Goal: Information Seeking & Learning: Check status

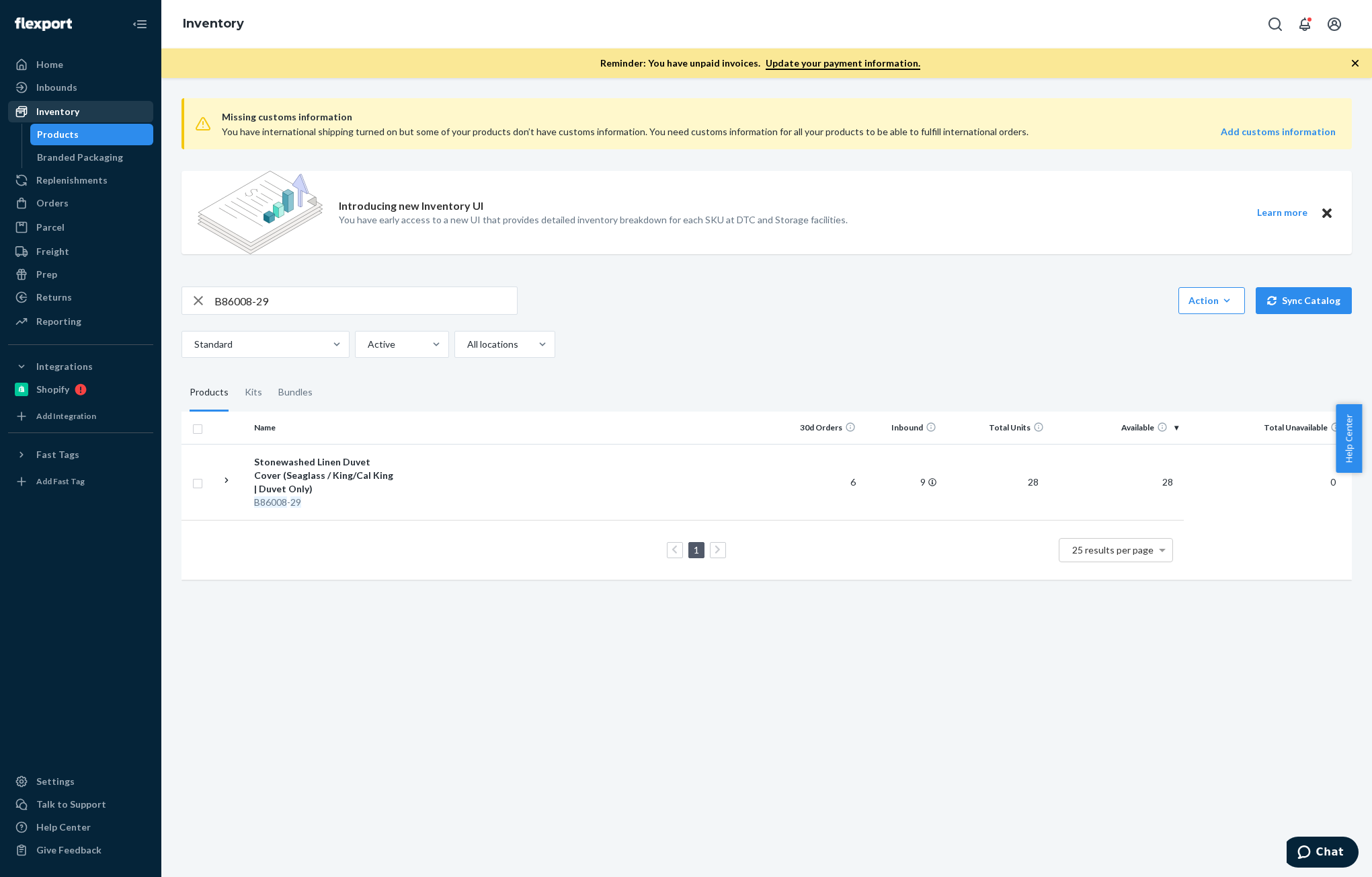
click at [52, 104] on div "Inventory" at bounding box center [81, 111] width 143 height 18
click at [296, 305] on input "B86008-29" at bounding box center [365, 300] width 302 height 27
paste input "20-16"
type input "B86020-16"
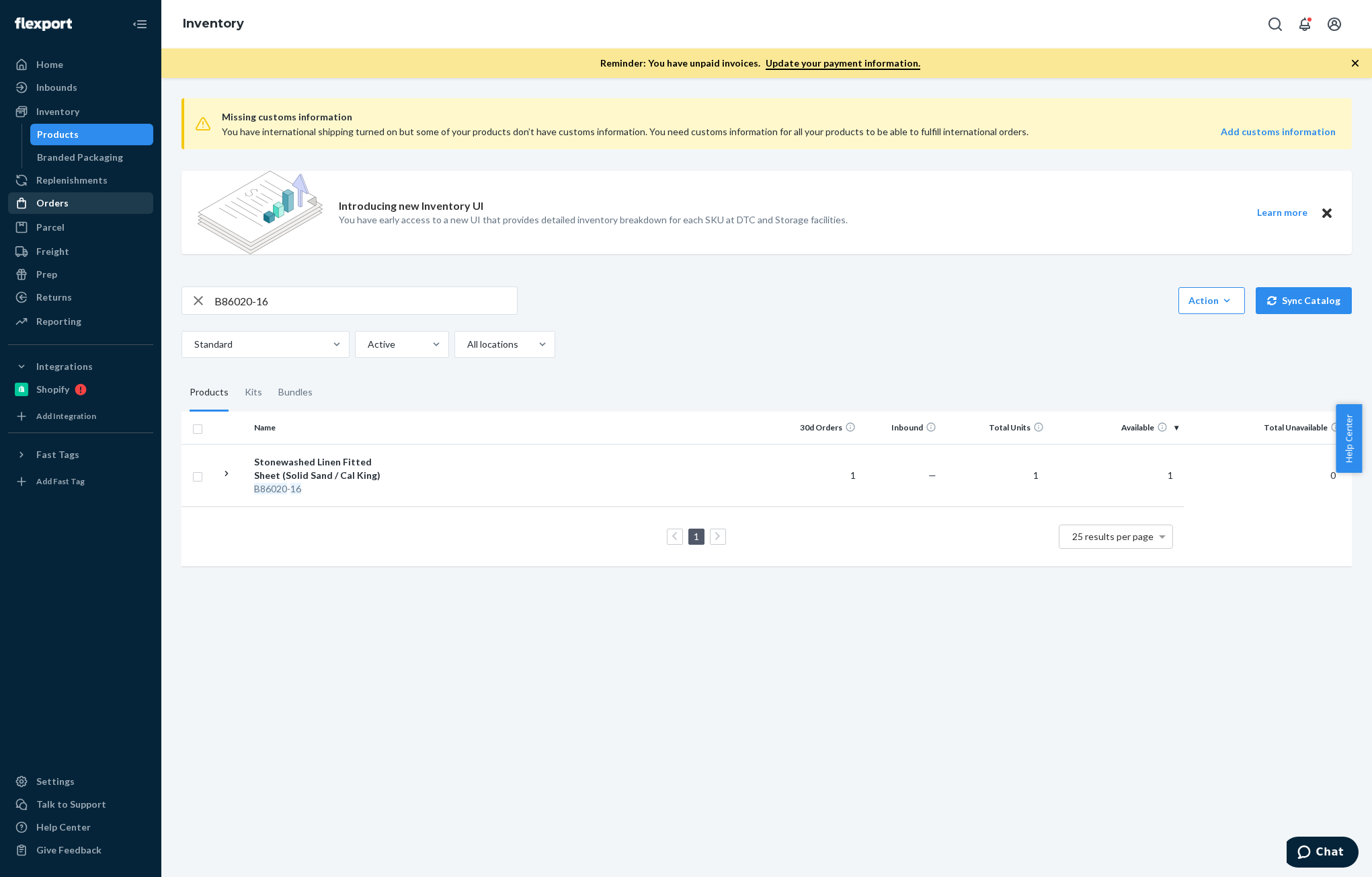
click at [64, 204] on div "Orders" at bounding box center [52, 203] width 33 height 13
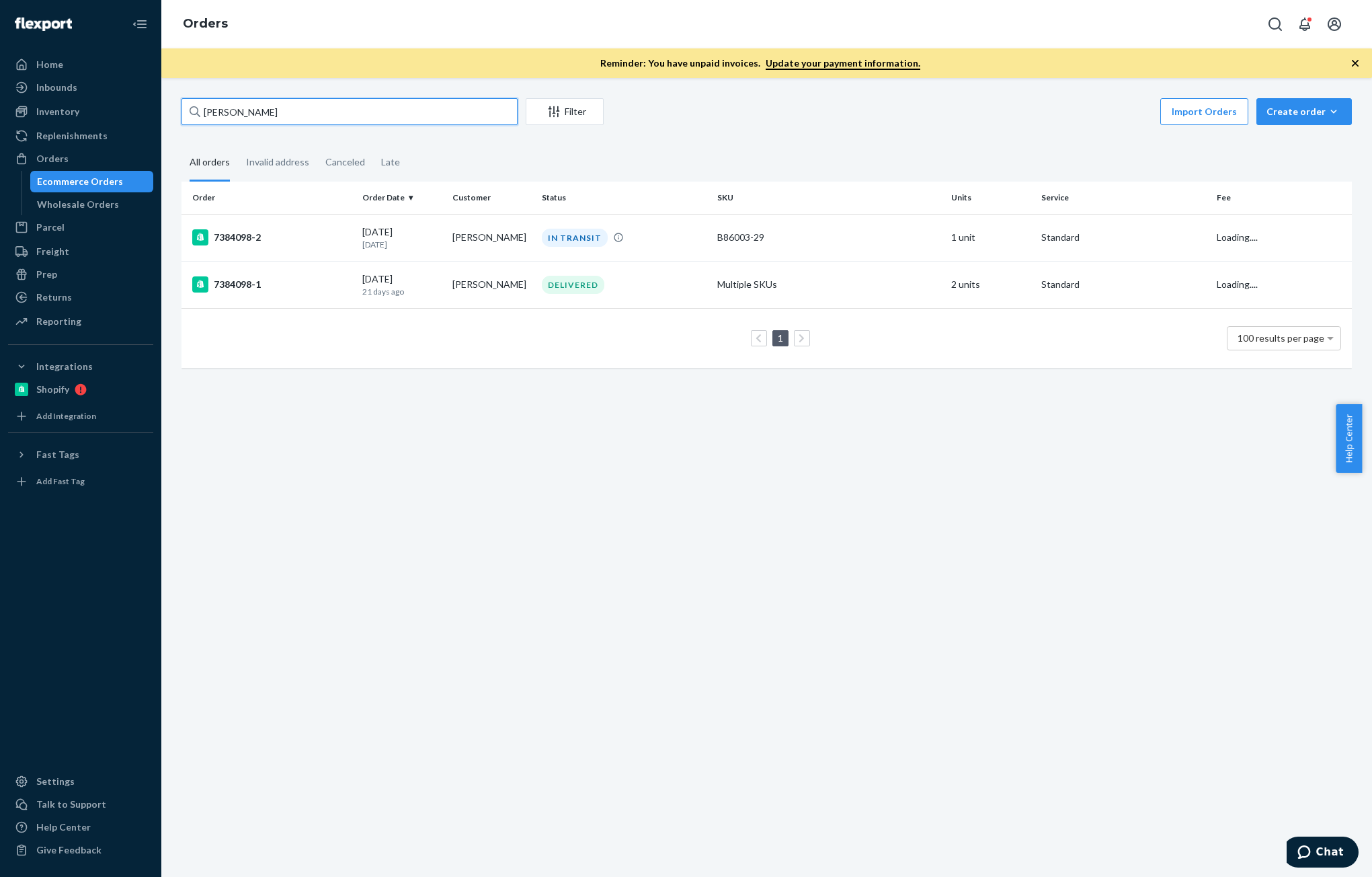
click at [317, 109] on input "[PERSON_NAME]" at bounding box center [350, 112] width 336 height 27
paste input "[PERSON_NAME] [PERSON_NAME]"
type input "[PERSON_NAME] [PERSON_NAME]"
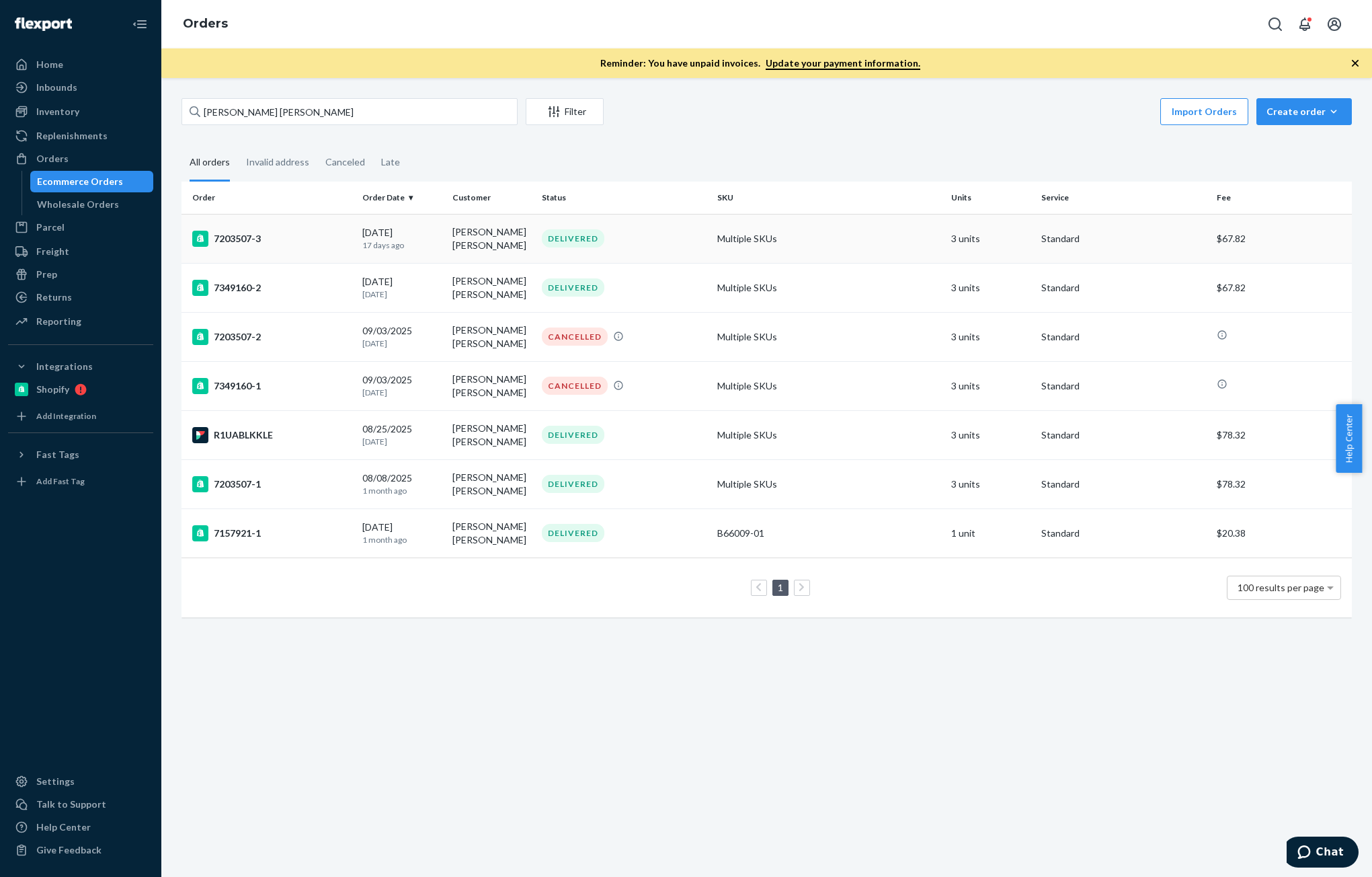
click at [350, 240] on td "7203507-3" at bounding box center [269, 238] width 175 height 49
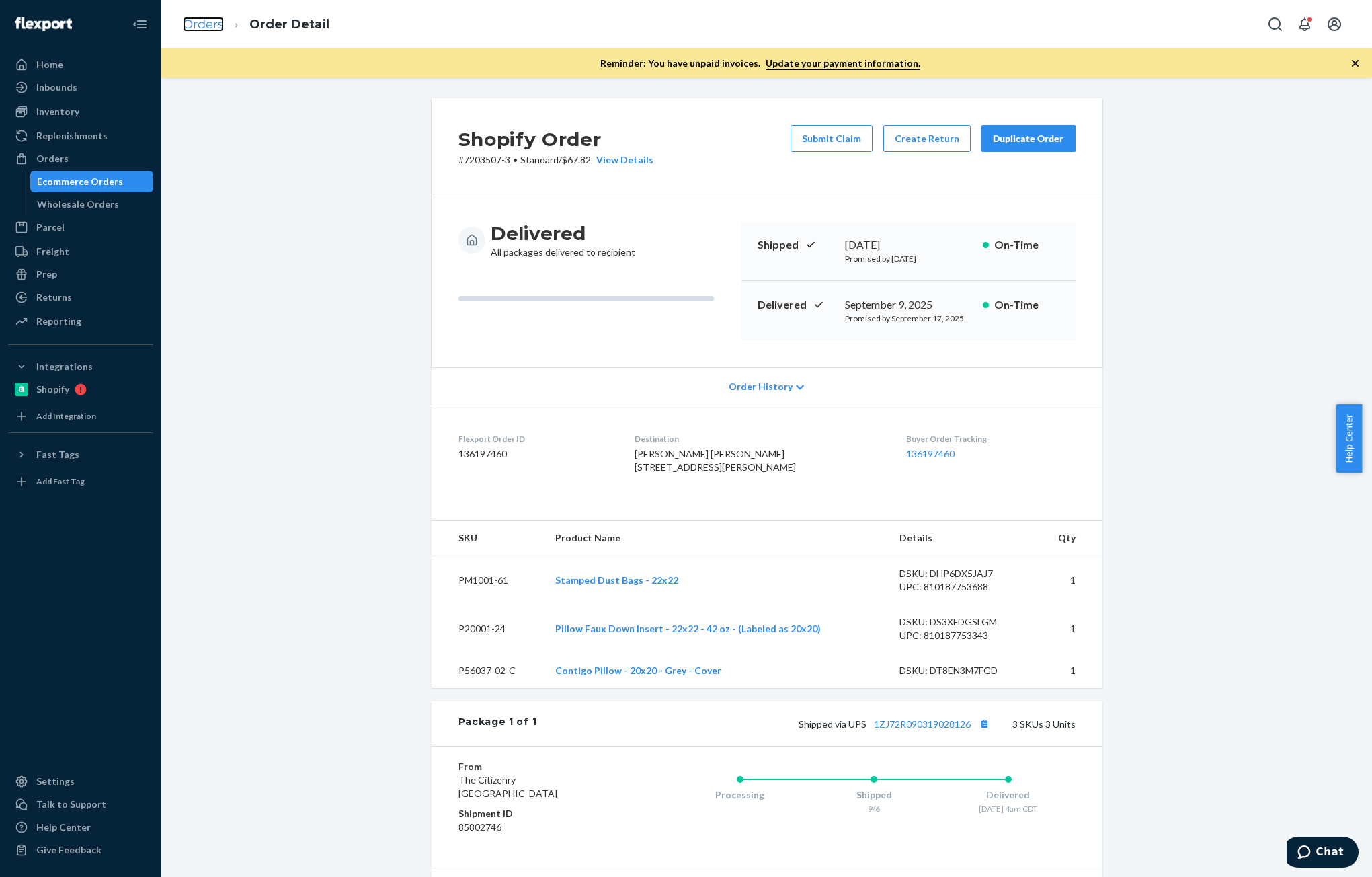
click at [211, 26] on link "Orders" at bounding box center [203, 24] width 41 height 15
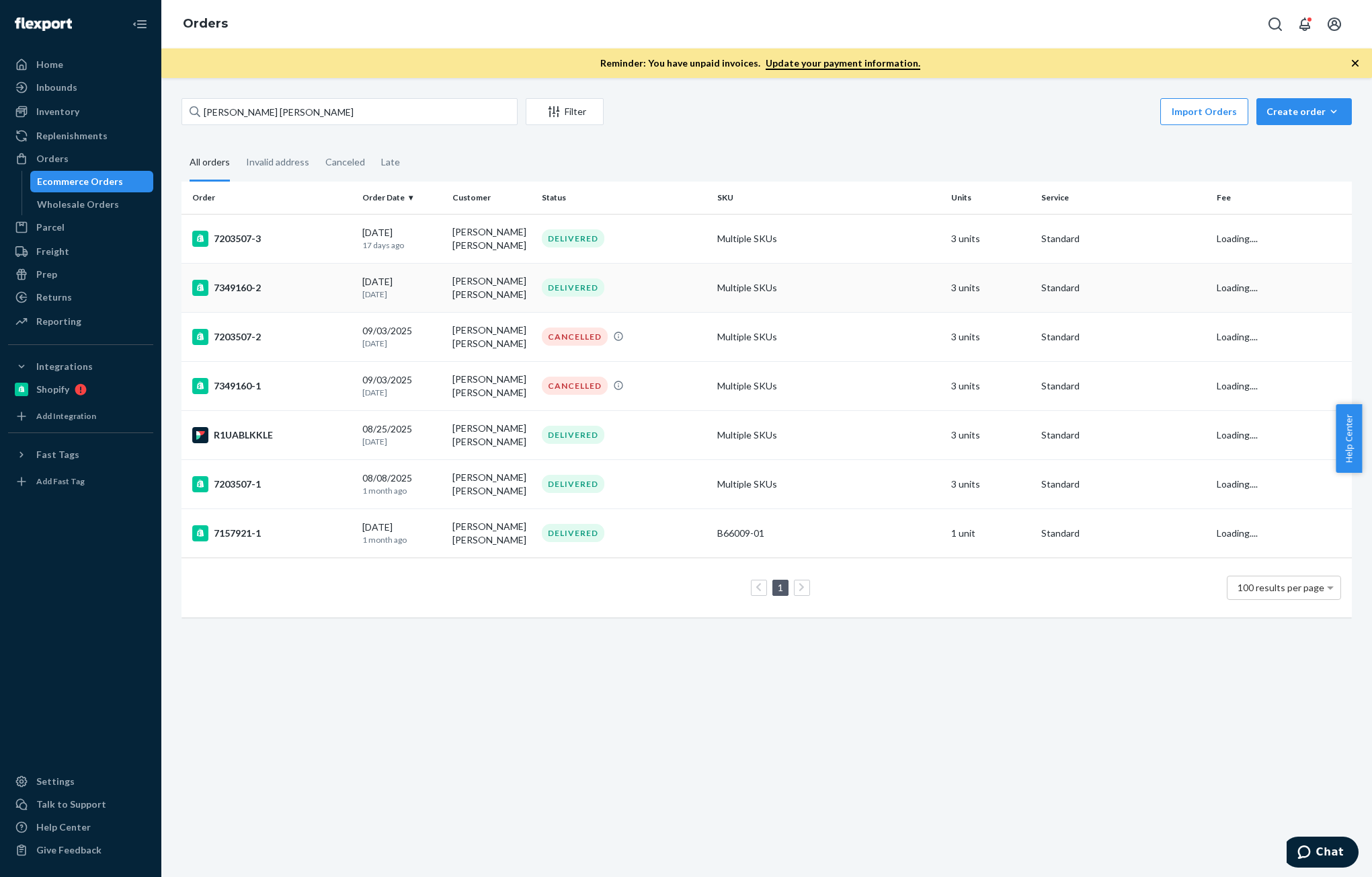
click at [424, 275] on div "[DATE] [DATE]" at bounding box center [401, 288] width 78 height 25
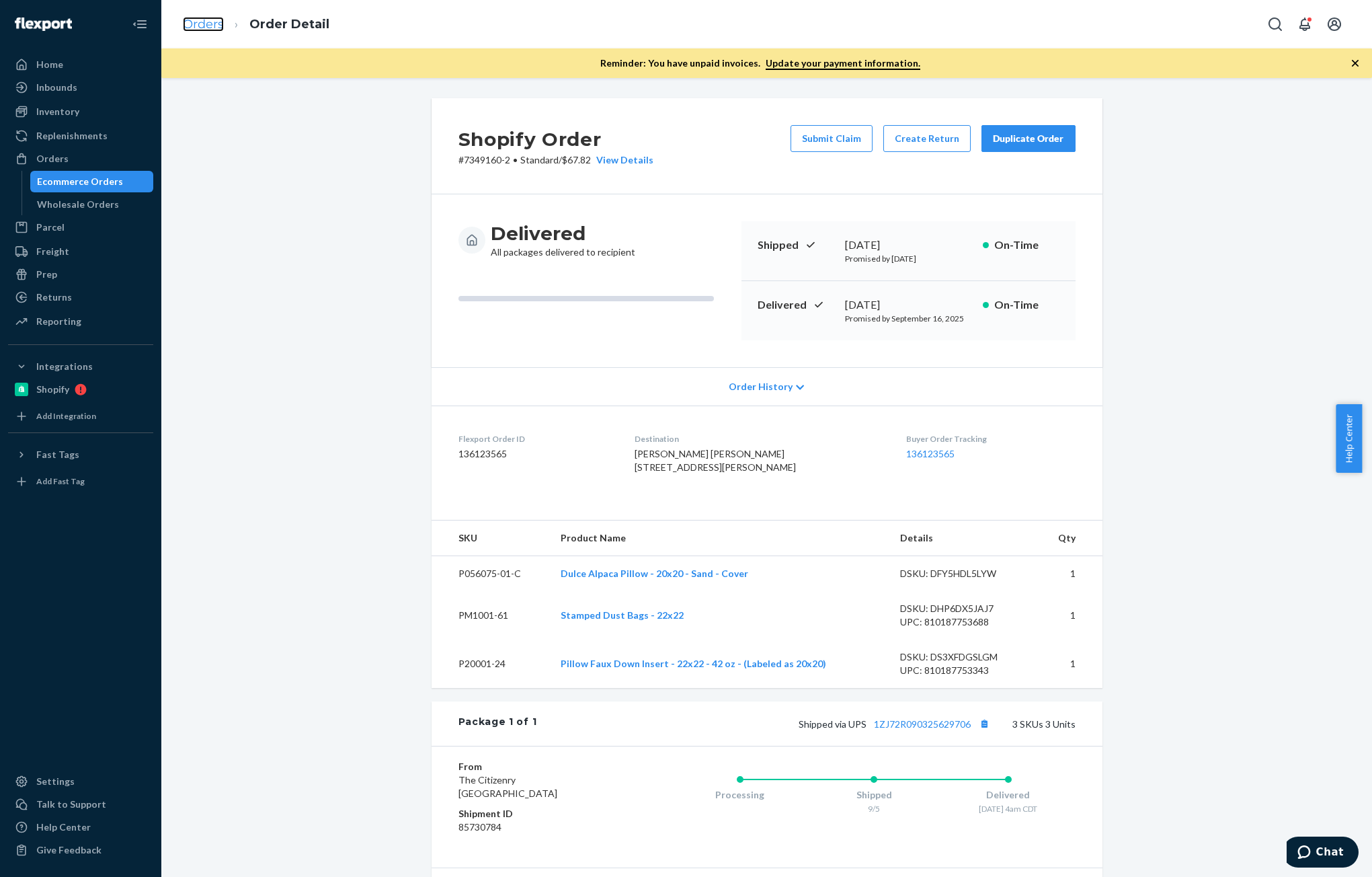
click at [204, 27] on link "Orders" at bounding box center [203, 24] width 41 height 15
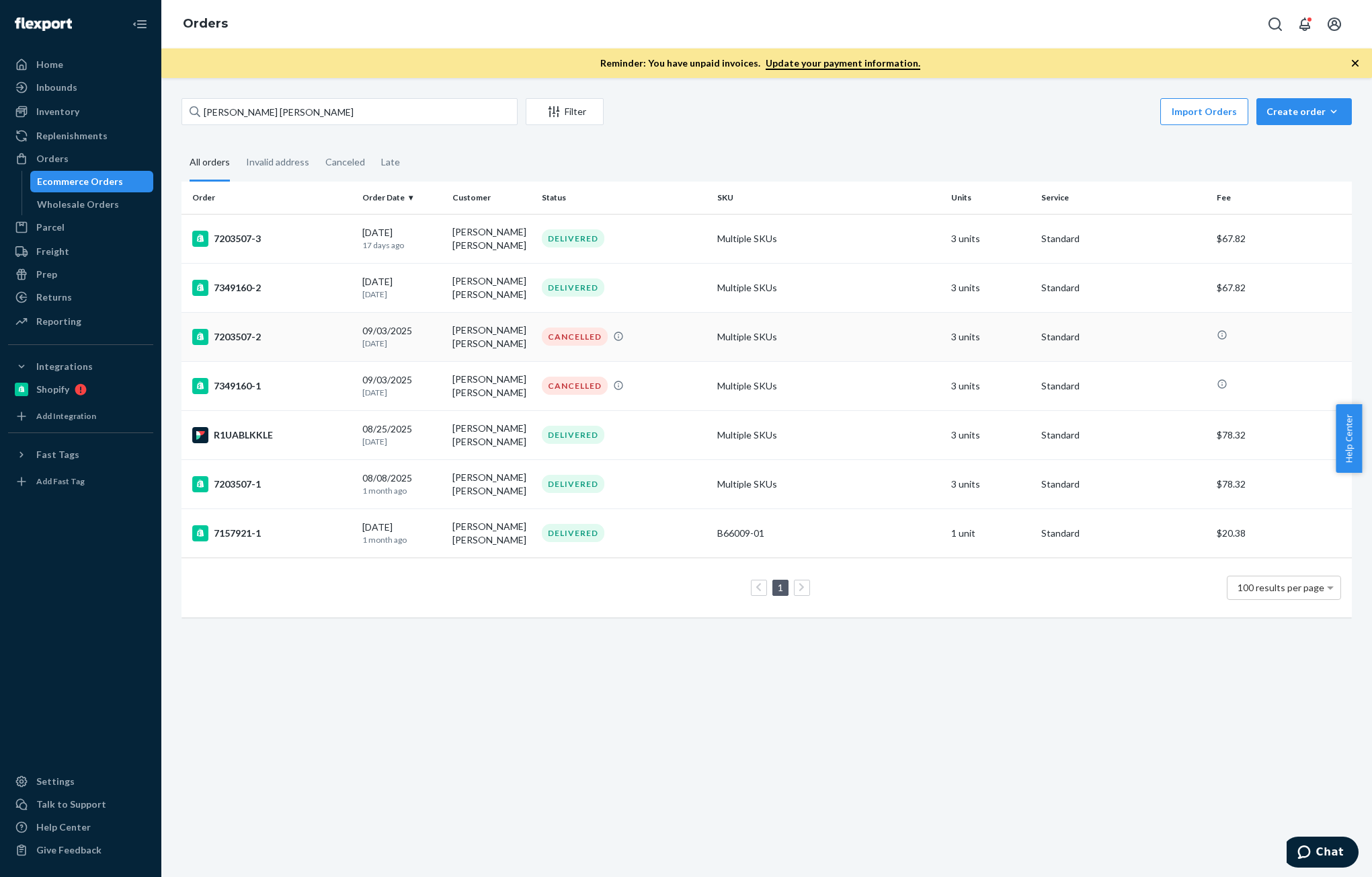
click at [347, 340] on td "7203507-2" at bounding box center [269, 336] width 175 height 49
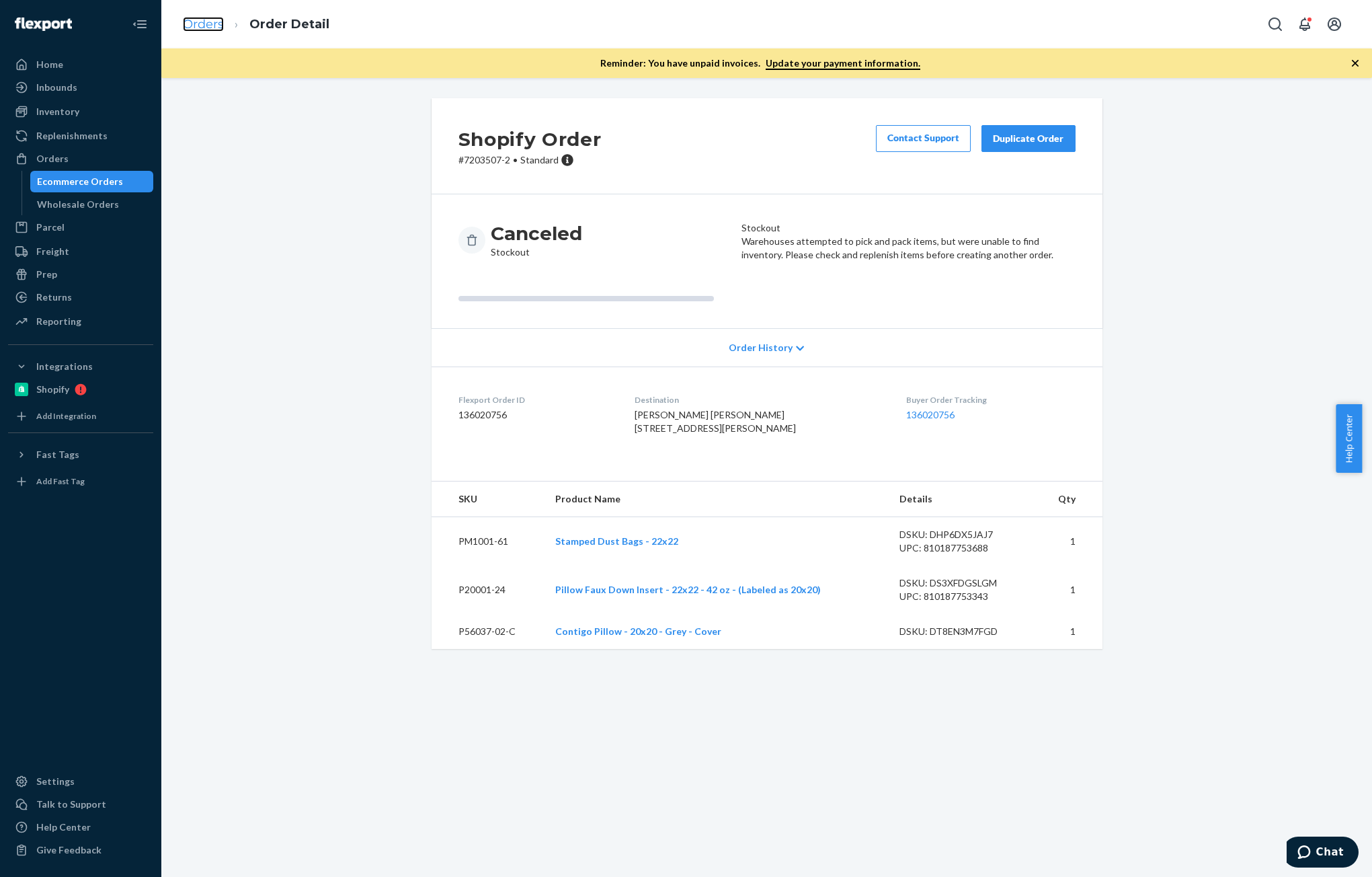
click at [217, 28] on link "Orders" at bounding box center [203, 24] width 41 height 15
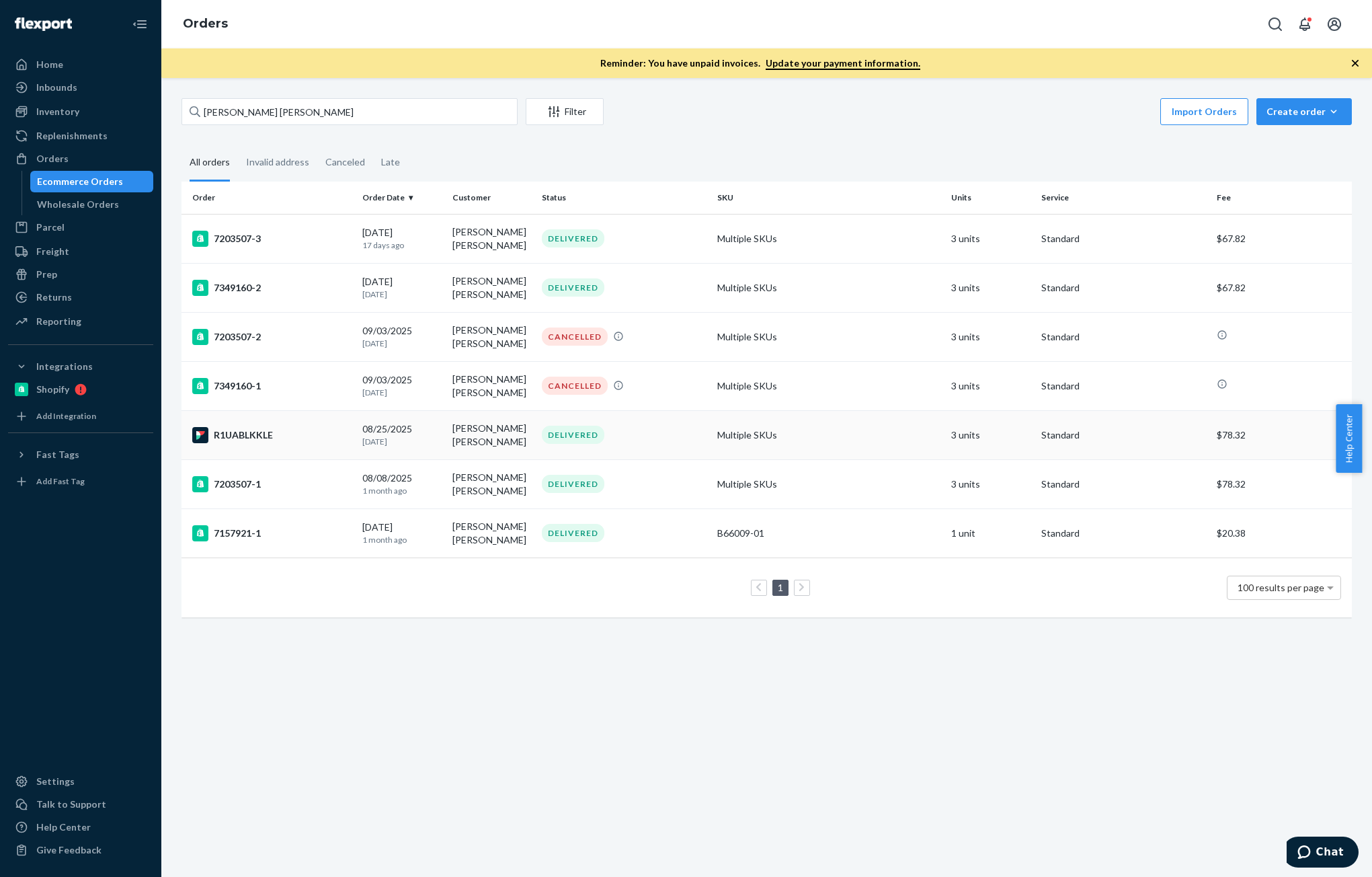
click at [359, 427] on td "[DATE] [DATE]" at bounding box center [401, 435] width 89 height 49
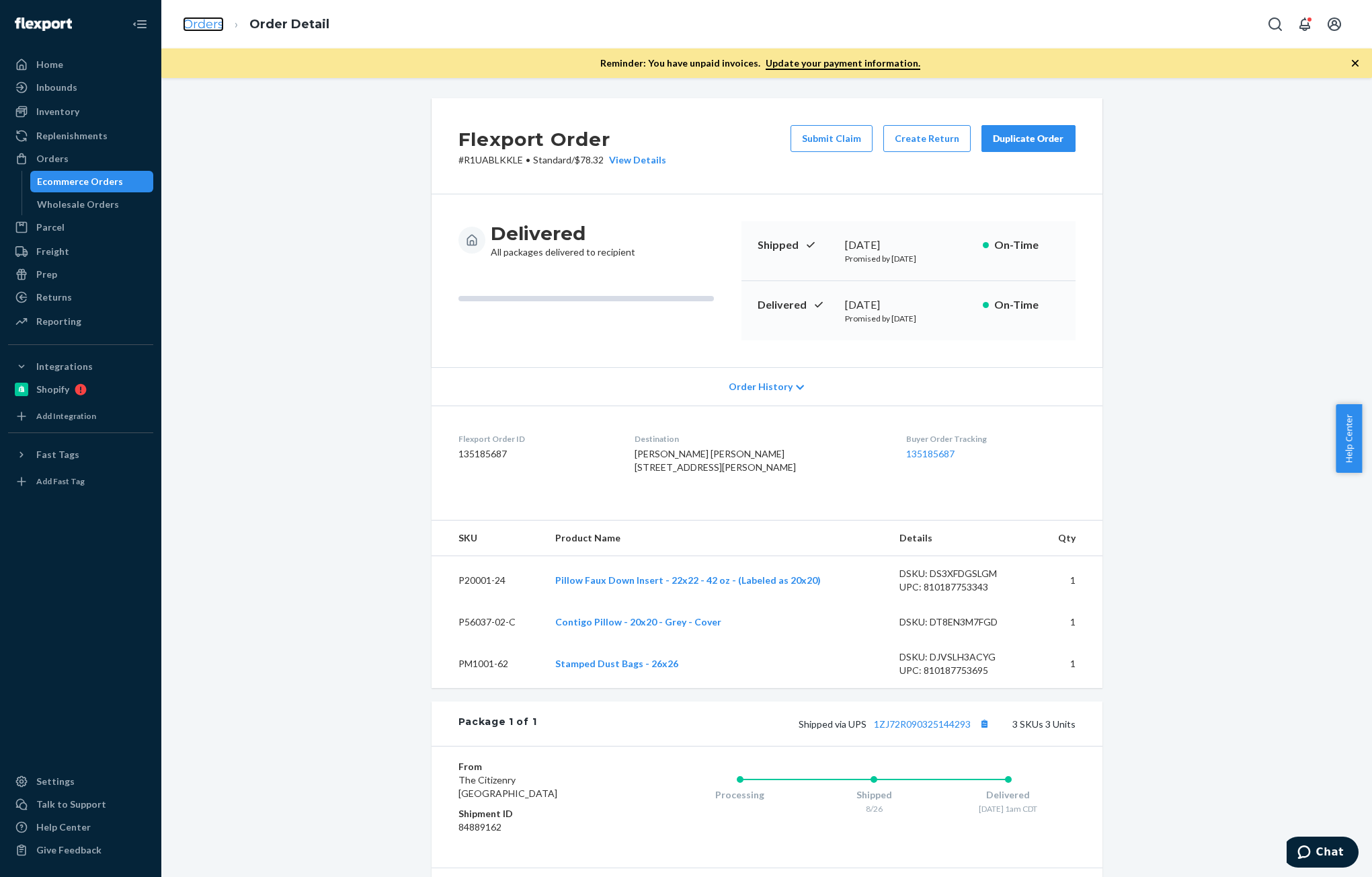
click at [213, 31] on link "Orders" at bounding box center [203, 24] width 41 height 15
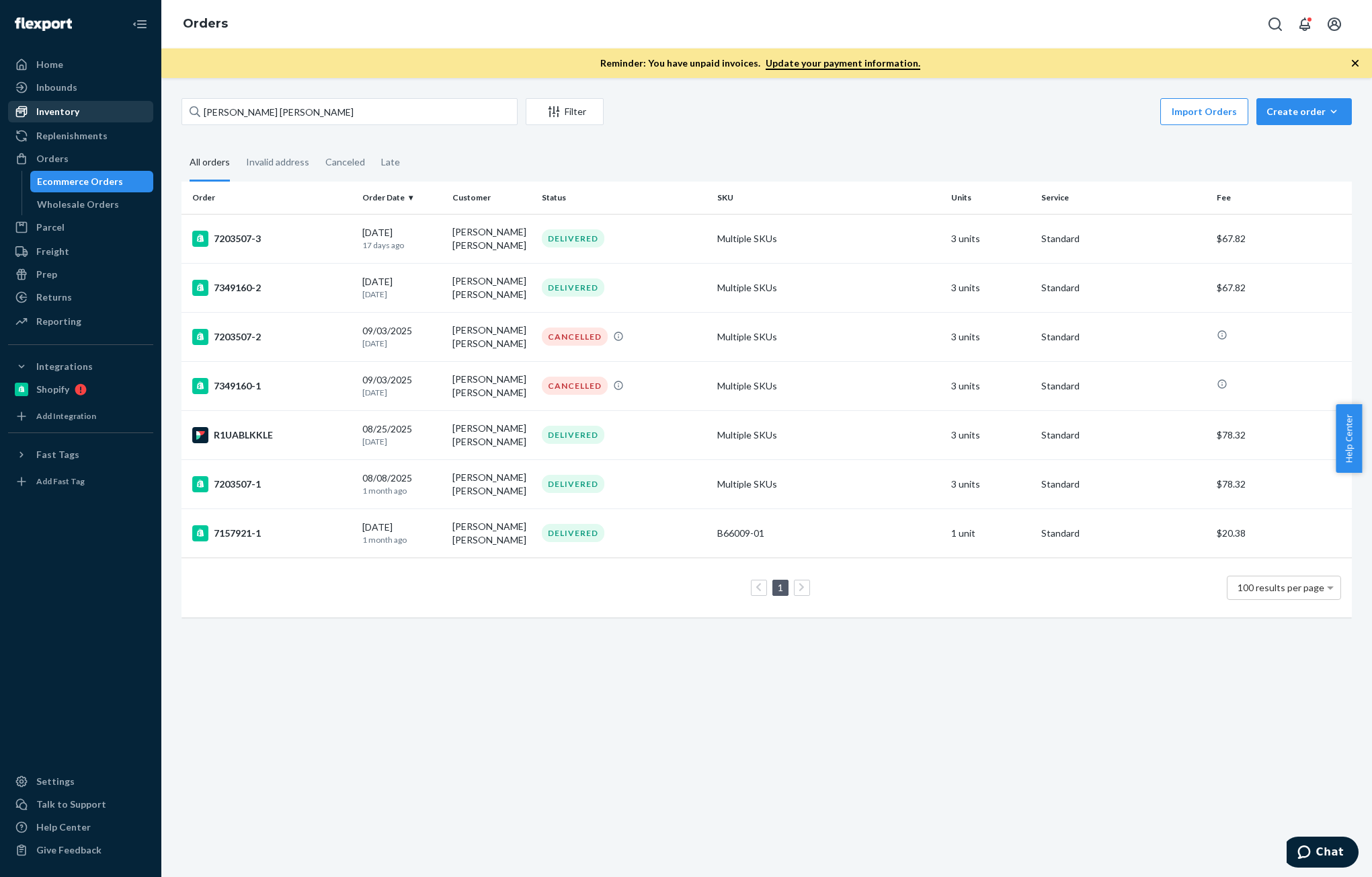
click at [68, 117] on div "Inventory" at bounding box center [58, 112] width 43 height 13
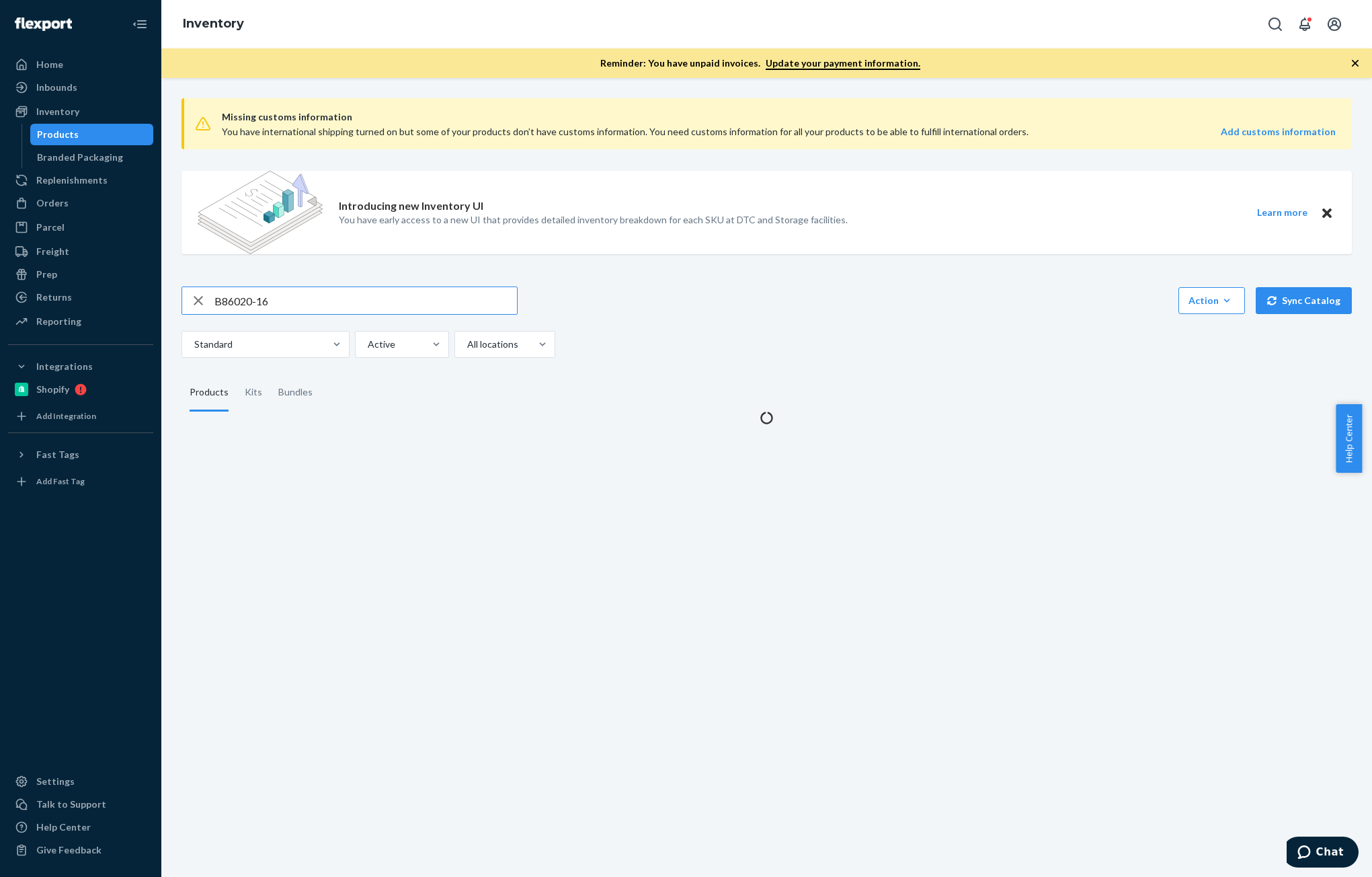
click at [293, 302] on input "B86020-16" at bounding box center [365, 300] width 302 height 27
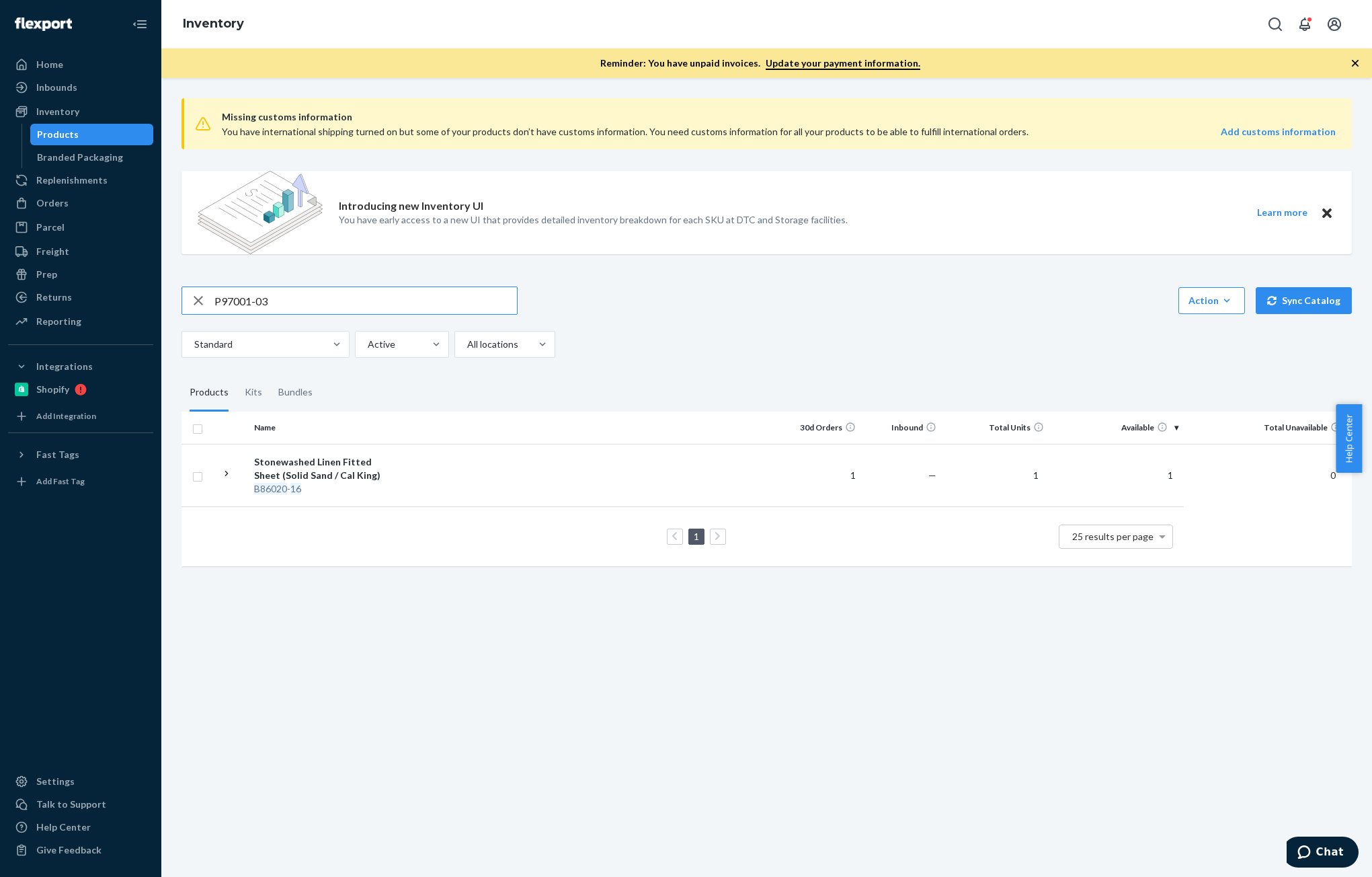
type input "P97001-03"
click at [70, 211] on div "Orders" at bounding box center [81, 203] width 143 height 18
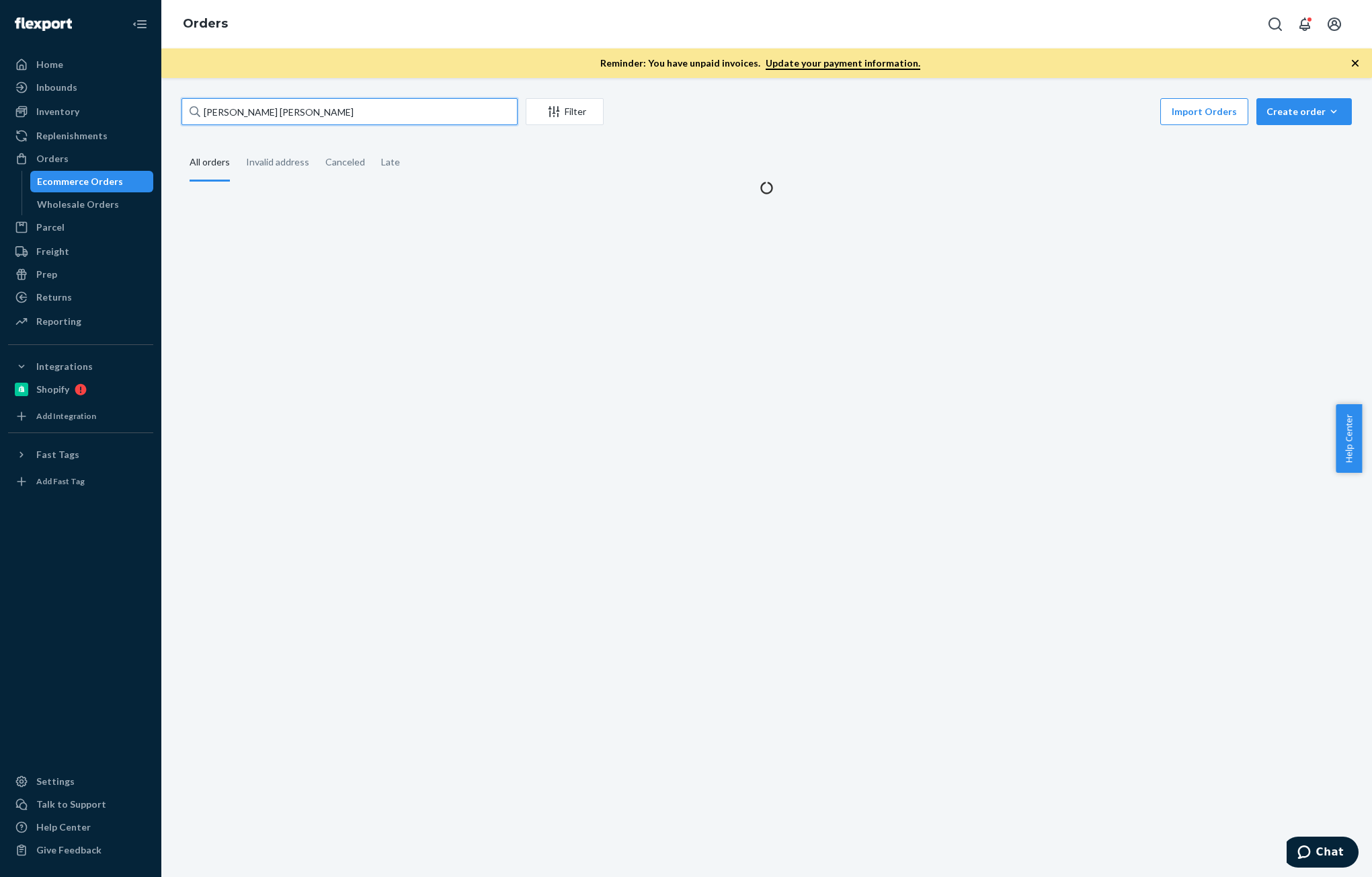
drag, startPoint x: 321, startPoint y: 104, endPoint x: 313, endPoint y: 103, distance: 8.1
click at [320, 104] on input "[PERSON_NAME] [PERSON_NAME]" at bounding box center [350, 112] width 336 height 27
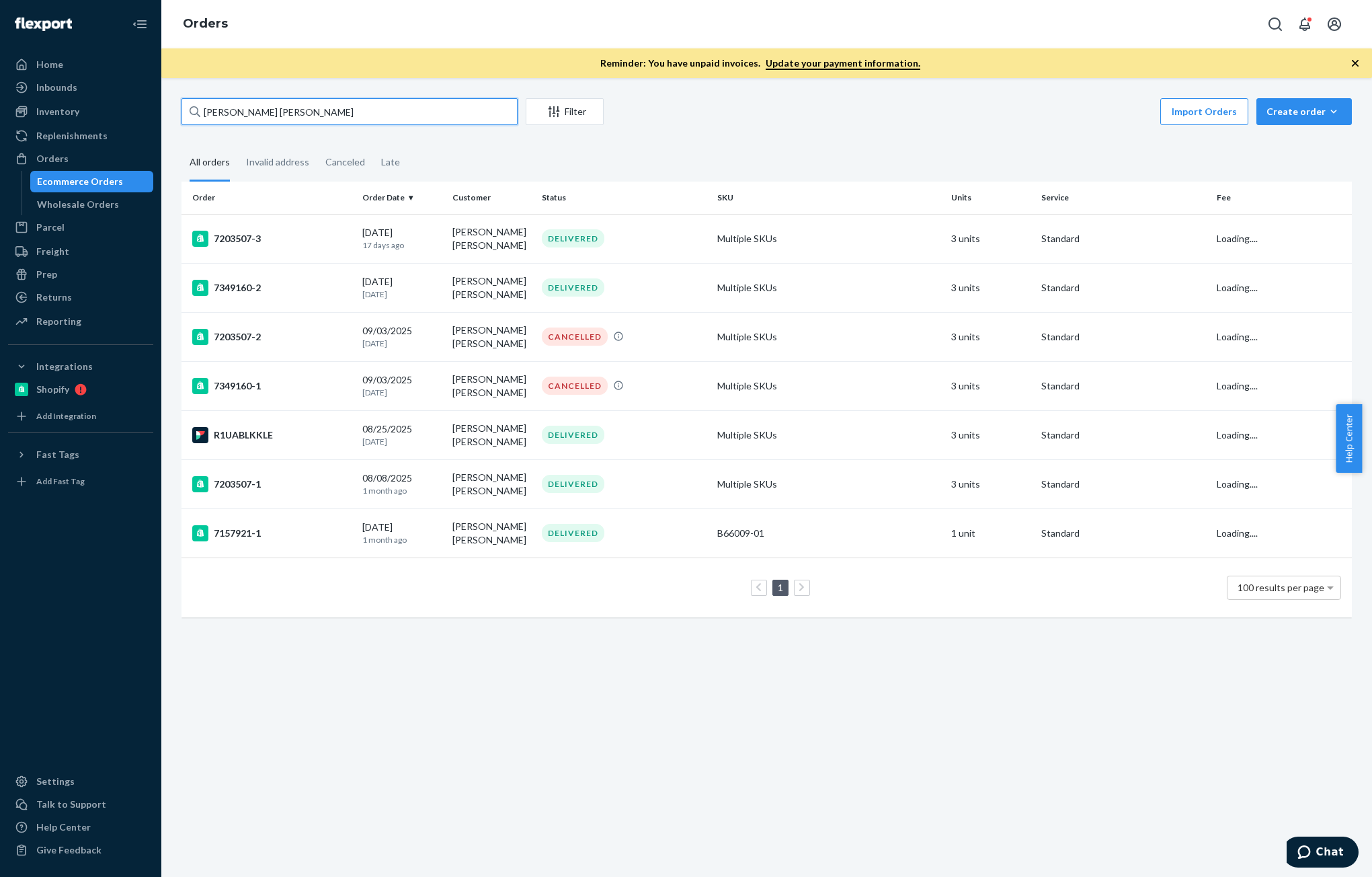
paste input "[PERSON_NAME]"
type input "[PERSON_NAME]"
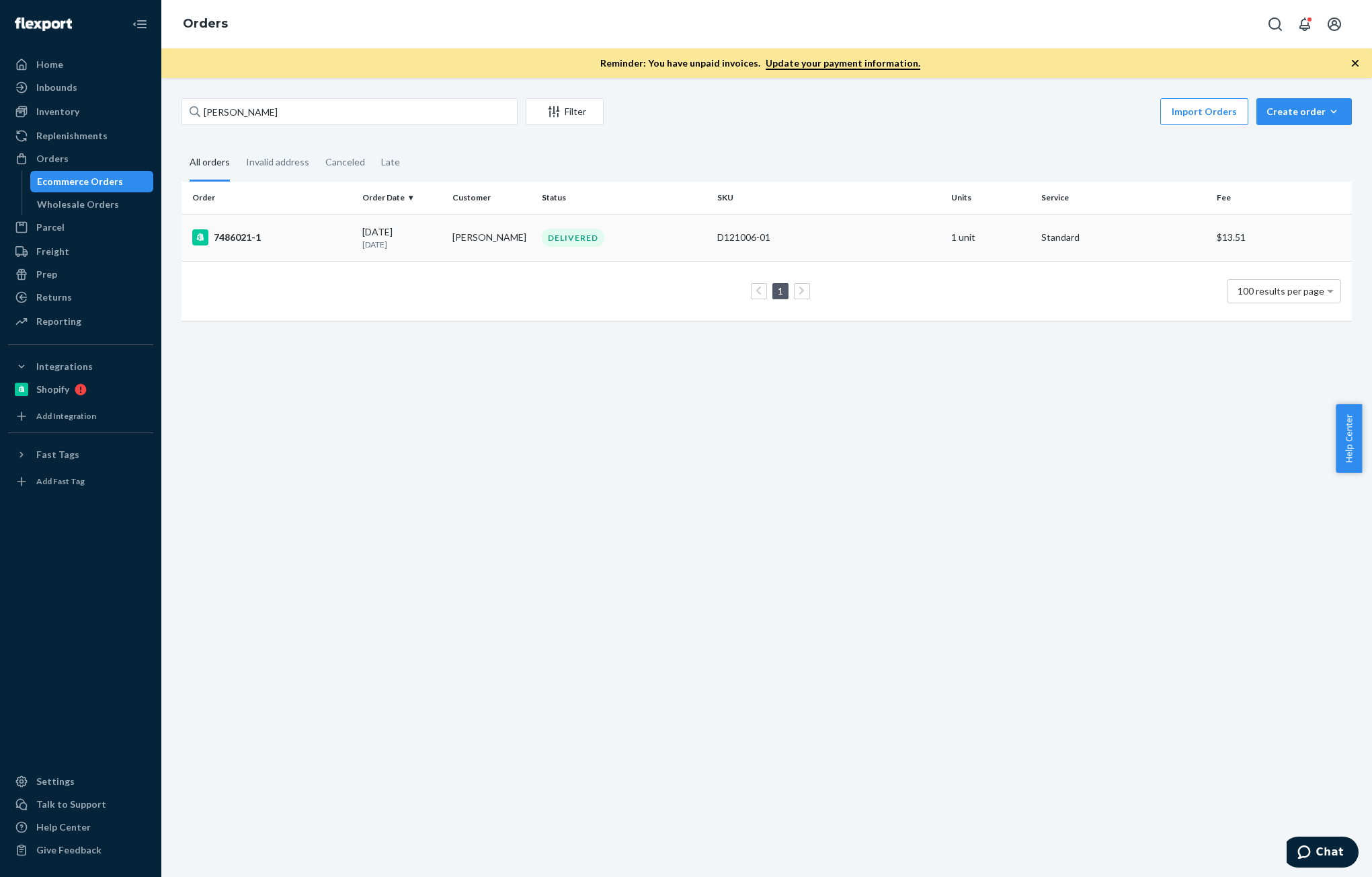
click at [385, 233] on div "[DATE] [DATE]" at bounding box center [401, 238] width 78 height 25
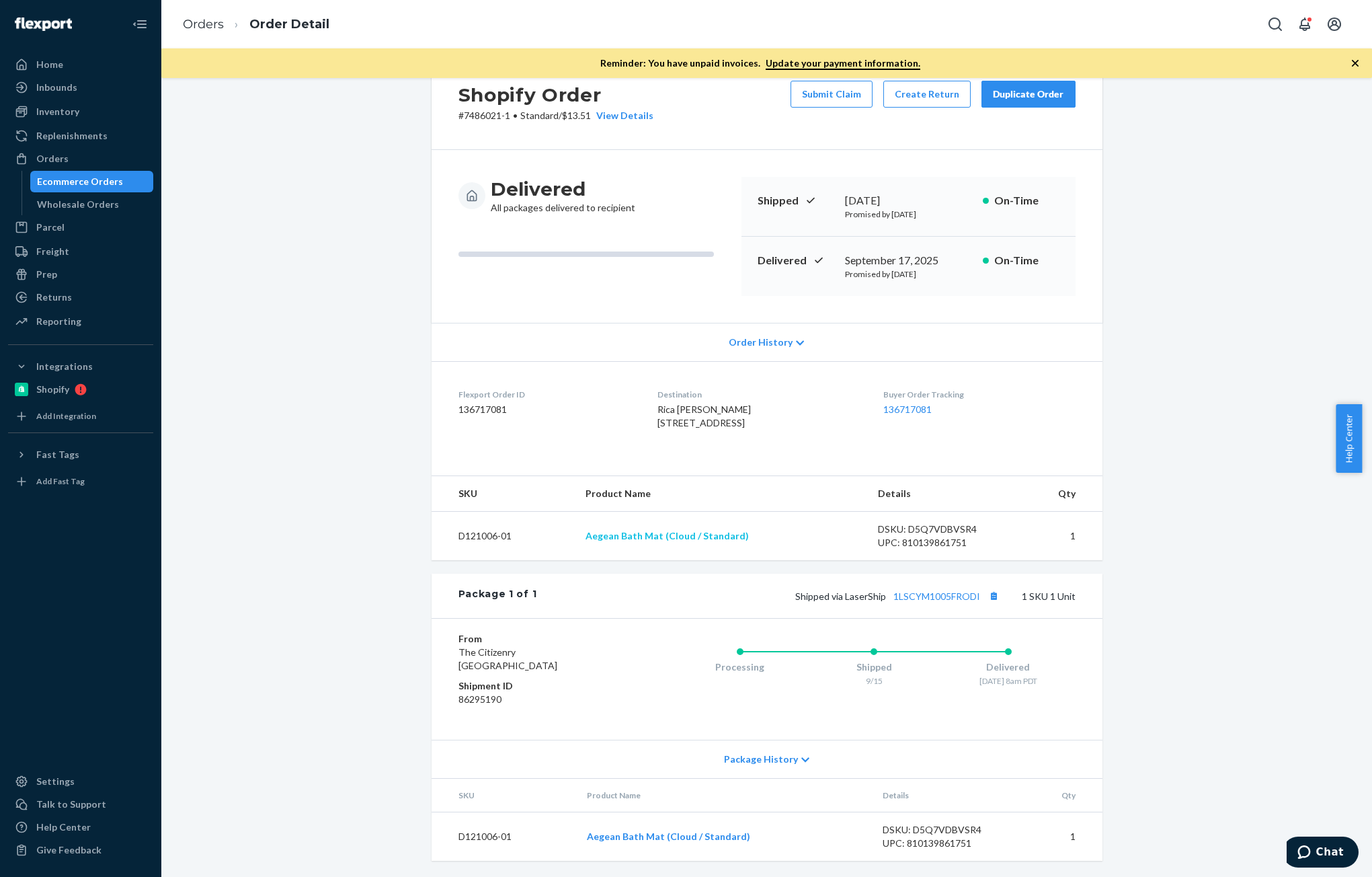
scroll to position [71, 0]
click at [470, 403] on dd "136717081" at bounding box center [547, 410] width 177 height 13
copy dd "136717081"
click at [55, 115] on div "Inventory" at bounding box center [58, 112] width 43 height 13
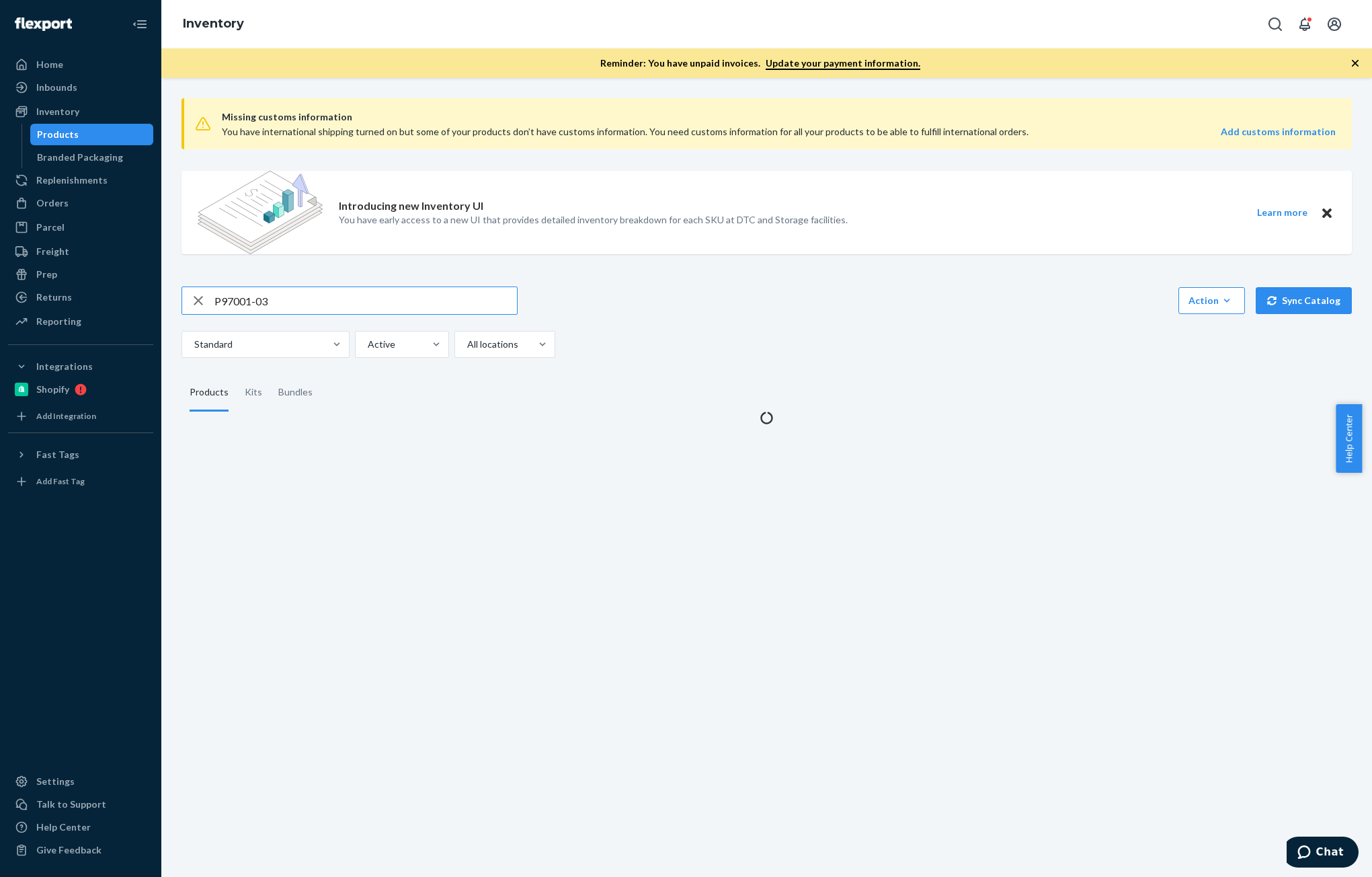
click at [276, 303] on input "P97001-03" at bounding box center [365, 300] width 302 height 27
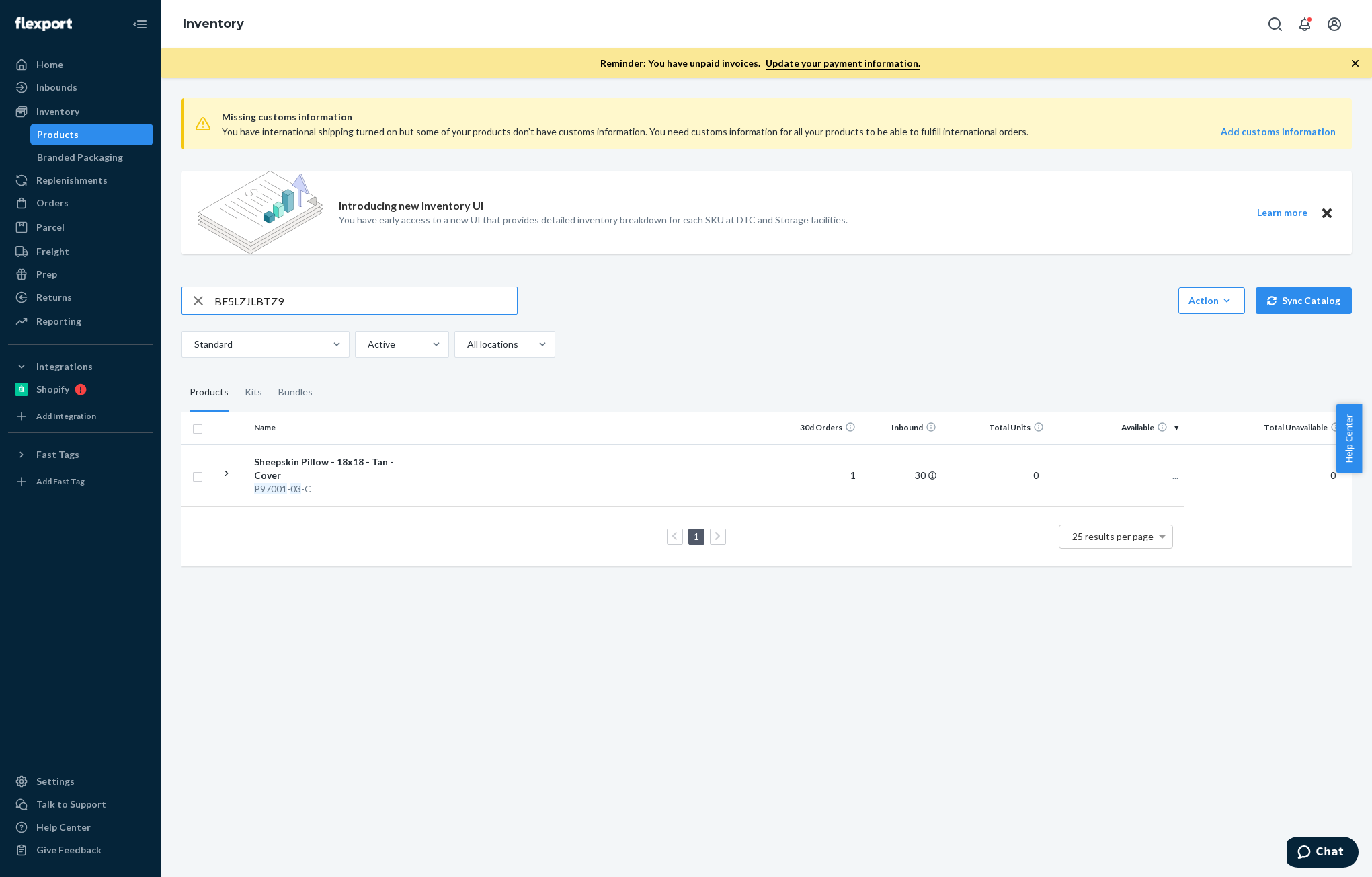
type input "BF5LZJLBTZ9"
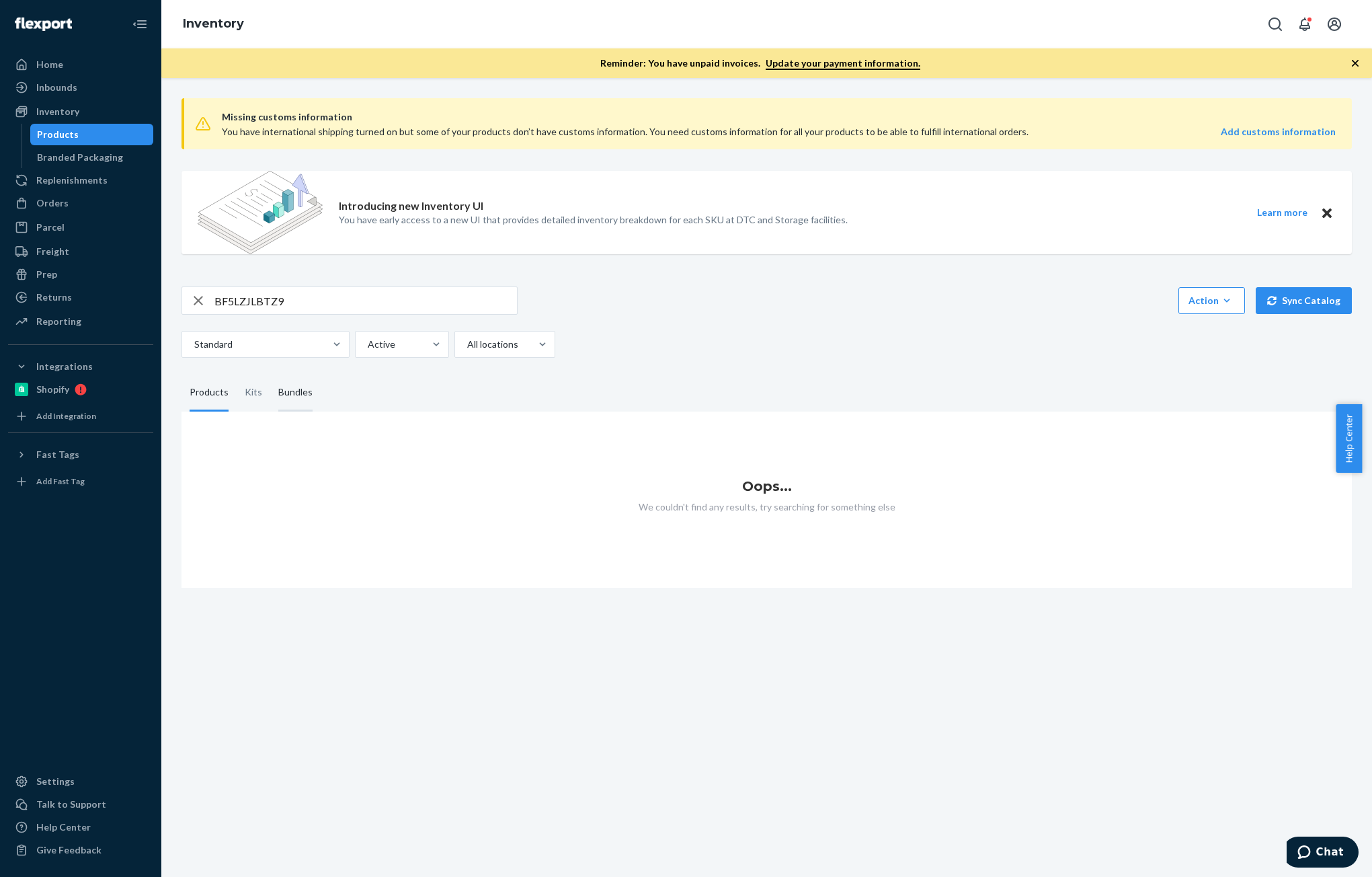
click at [282, 384] on div "Bundles" at bounding box center [295, 393] width 34 height 38
click at [271, 374] on input "Bundles" at bounding box center [271, 374] width 0 height 0
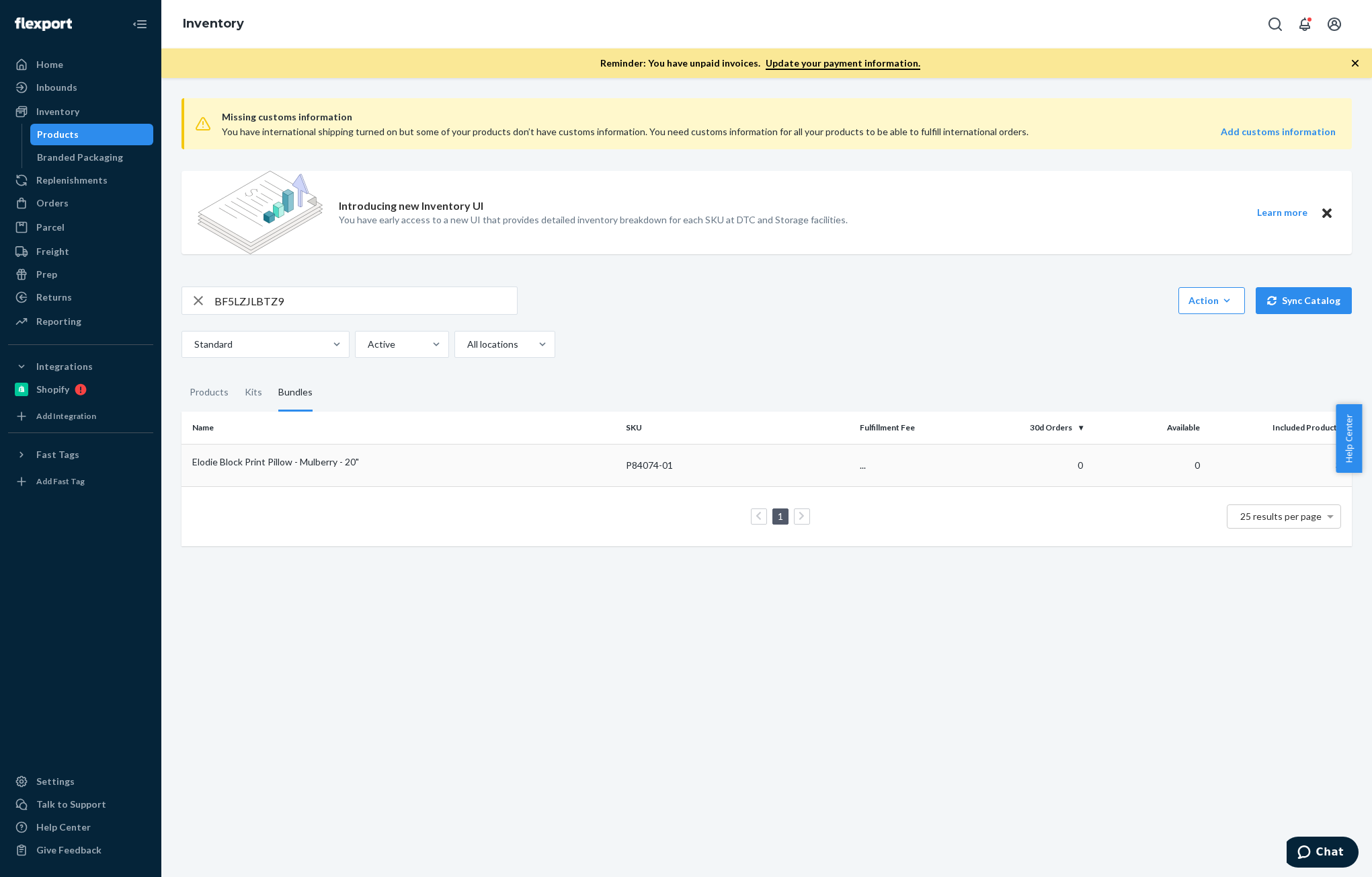
click at [343, 461] on div "Elodie Block Print Pillow - Mulberry - 20"" at bounding box center [404, 462] width 423 height 13
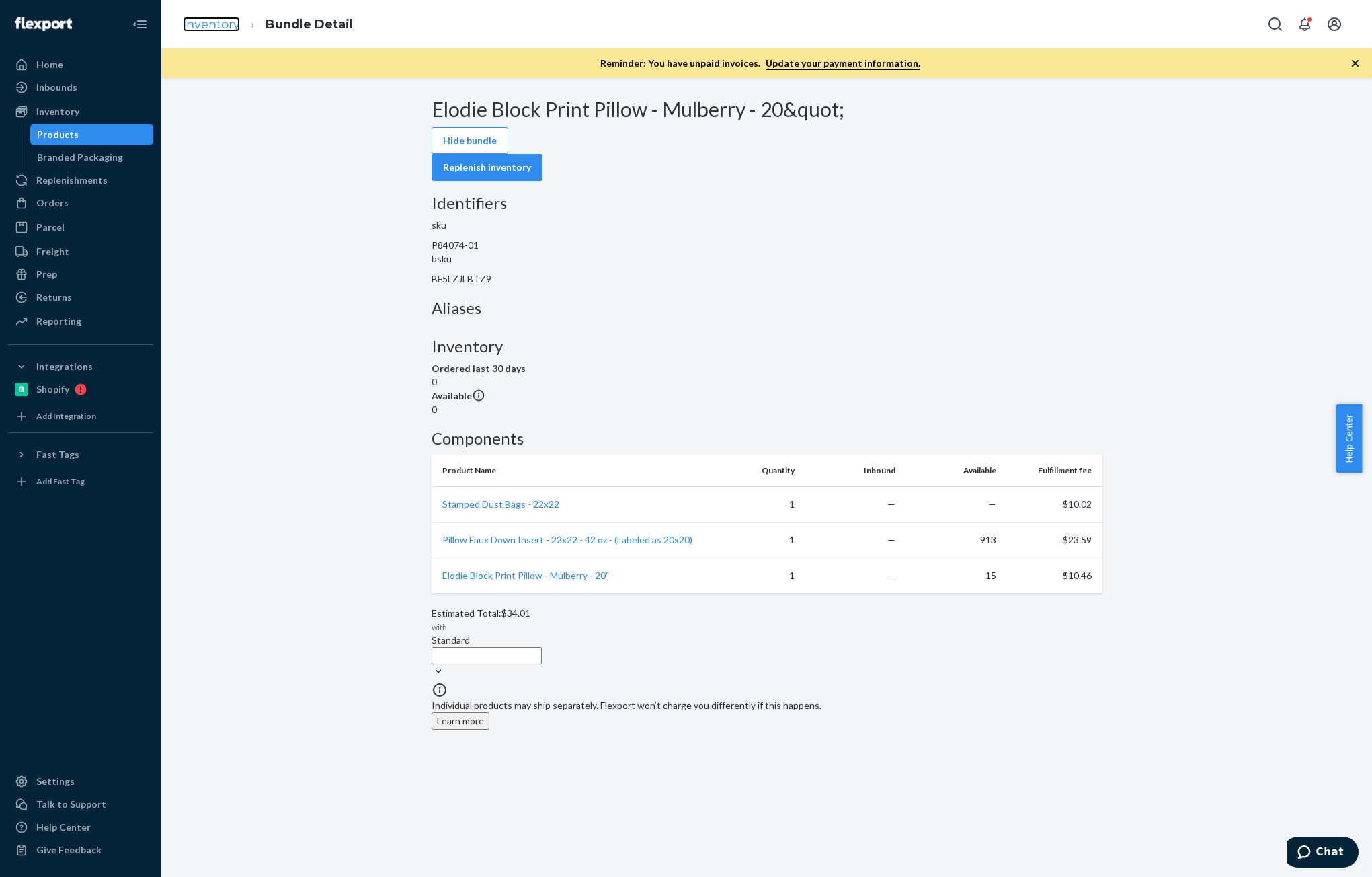
click at [201, 23] on link "Inventory" at bounding box center [211, 24] width 57 height 15
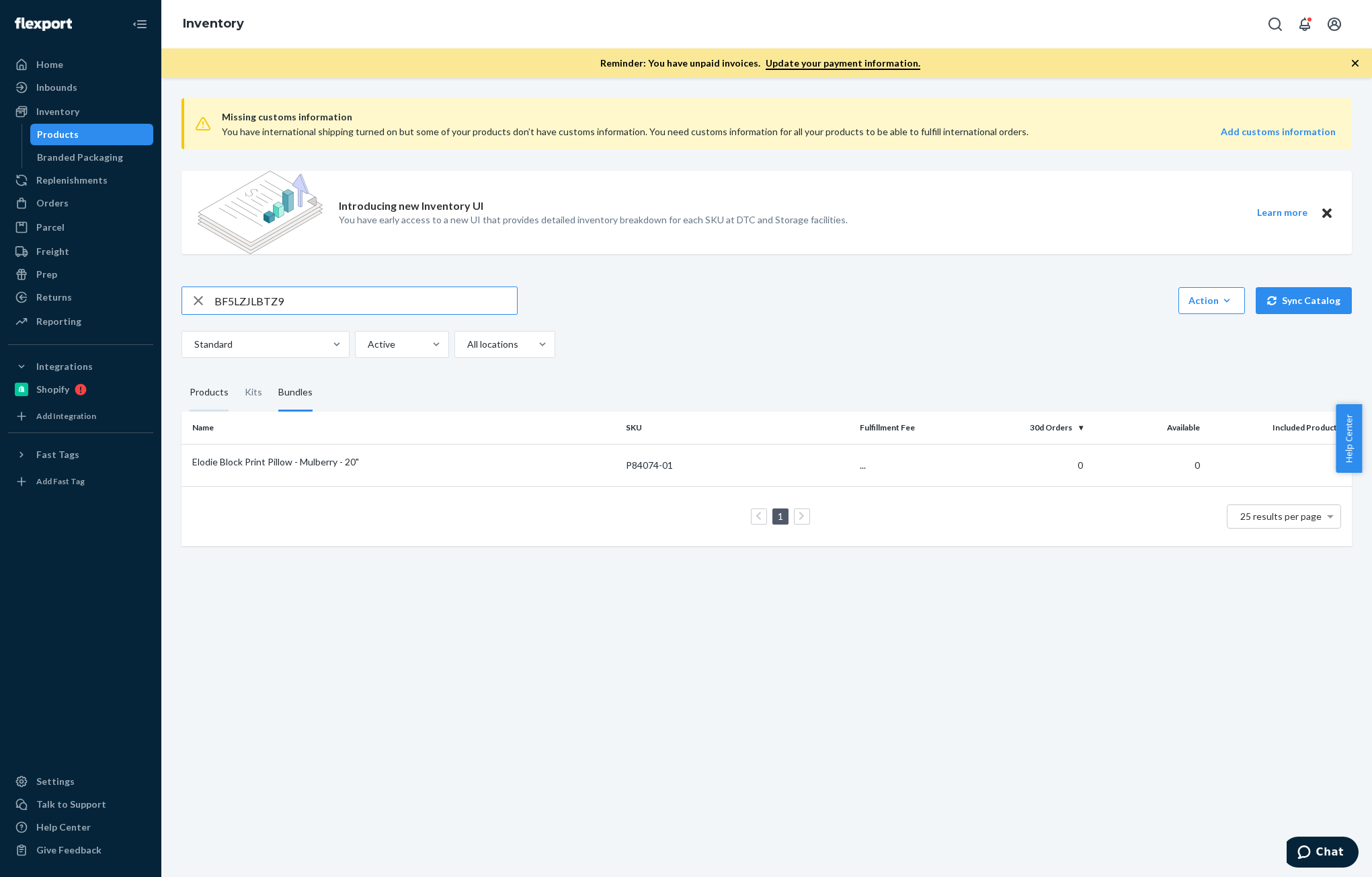
click at [207, 398] on div "Products" at bounding box center [208, 393] width 39 height 38
click at [182, 374] on input "Products" at bounding box center [182, 374] width 0 height 0
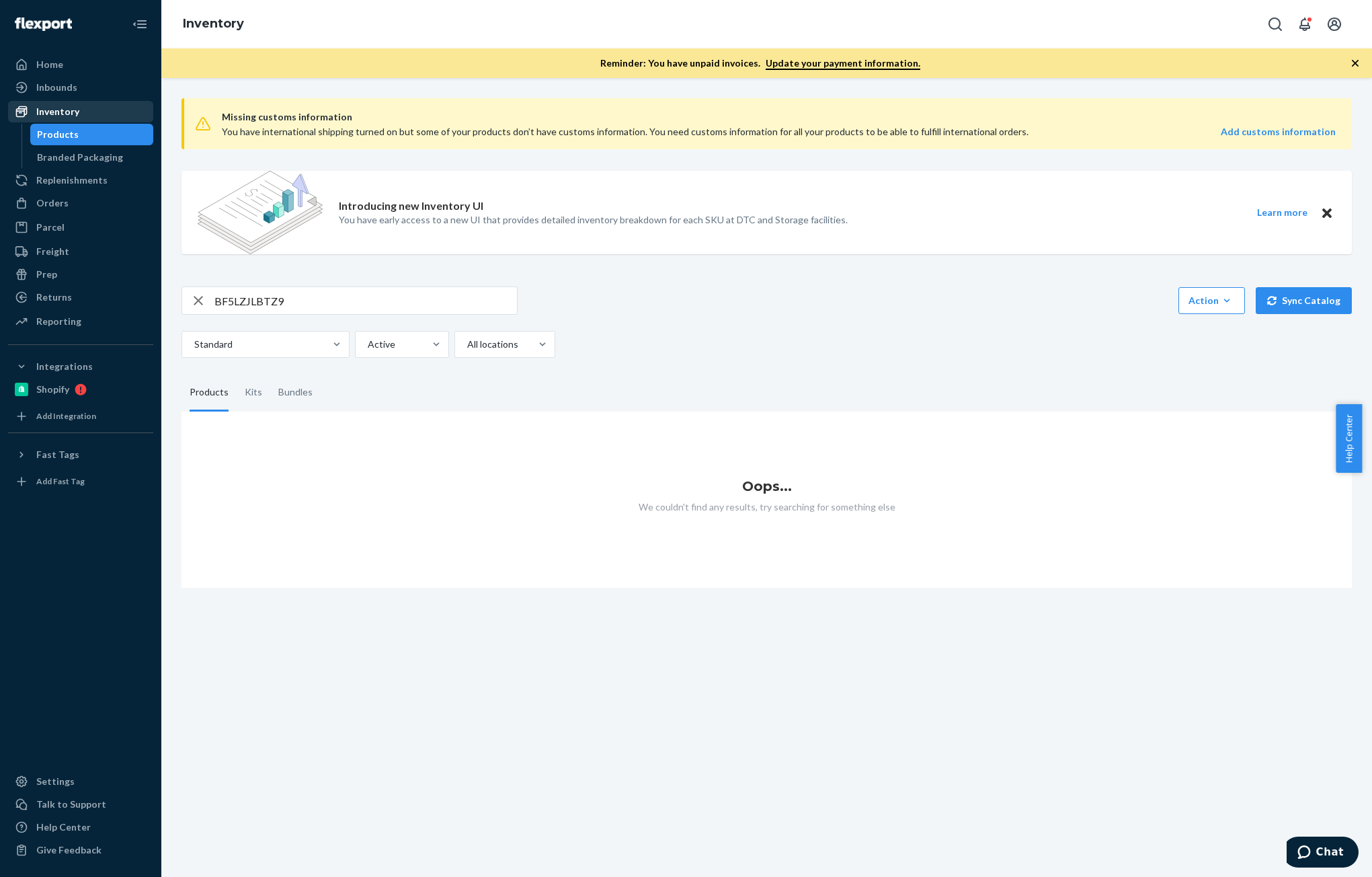
click at [47, 115] on div "Inventory" at bounding box center [58, 112] width 43 height 13
click at [314, 303] on input "BF5LZJLBTZ9" at bounding box center [365, 300] width 302 height 27
paste input "D121006-01"
type input "D121006-01"
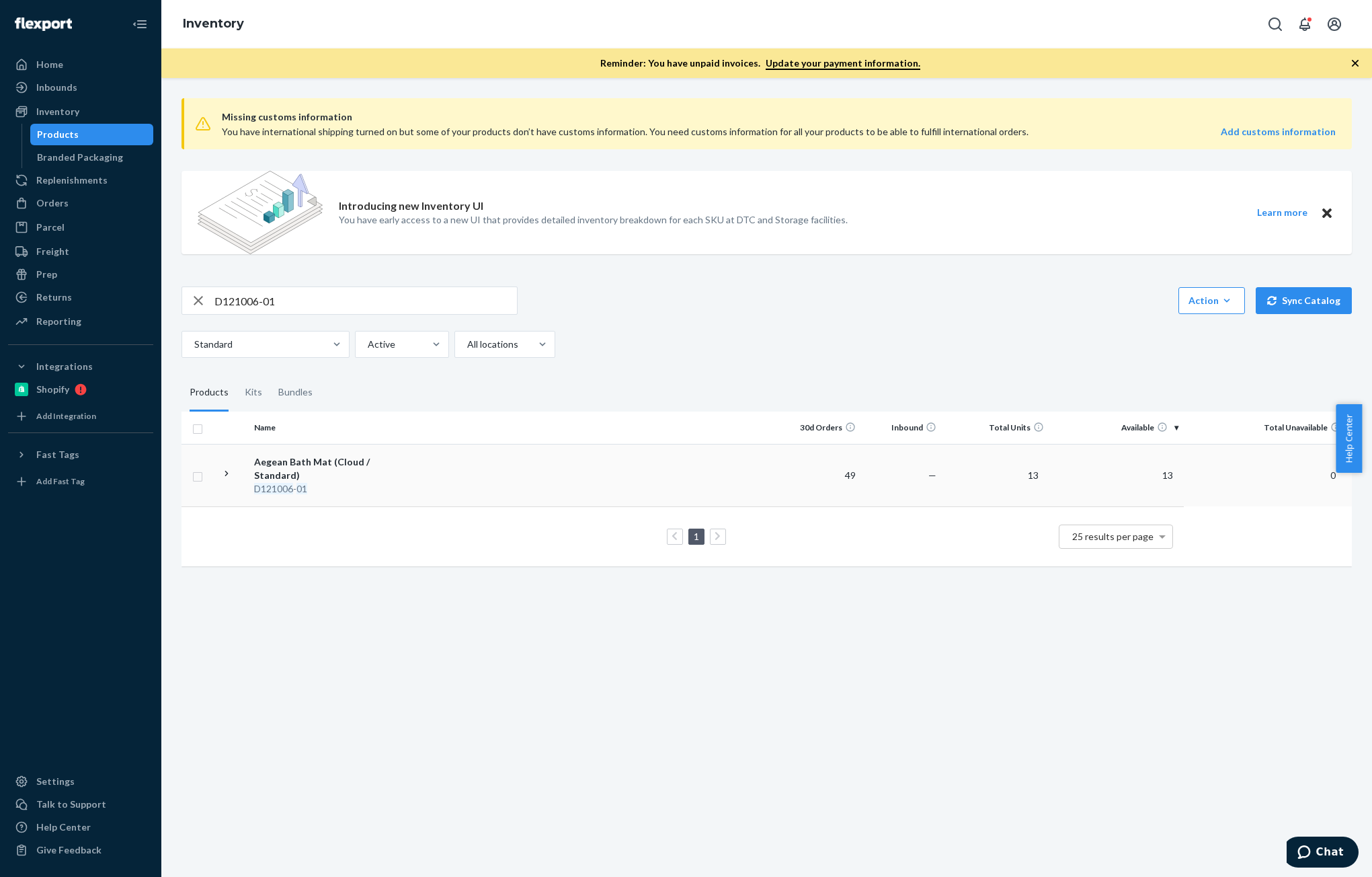
click at [365, 470] on div "Aegean Bath Mat (Cloud / Standard)" at bounding box center [325, 469] width 140 height 27
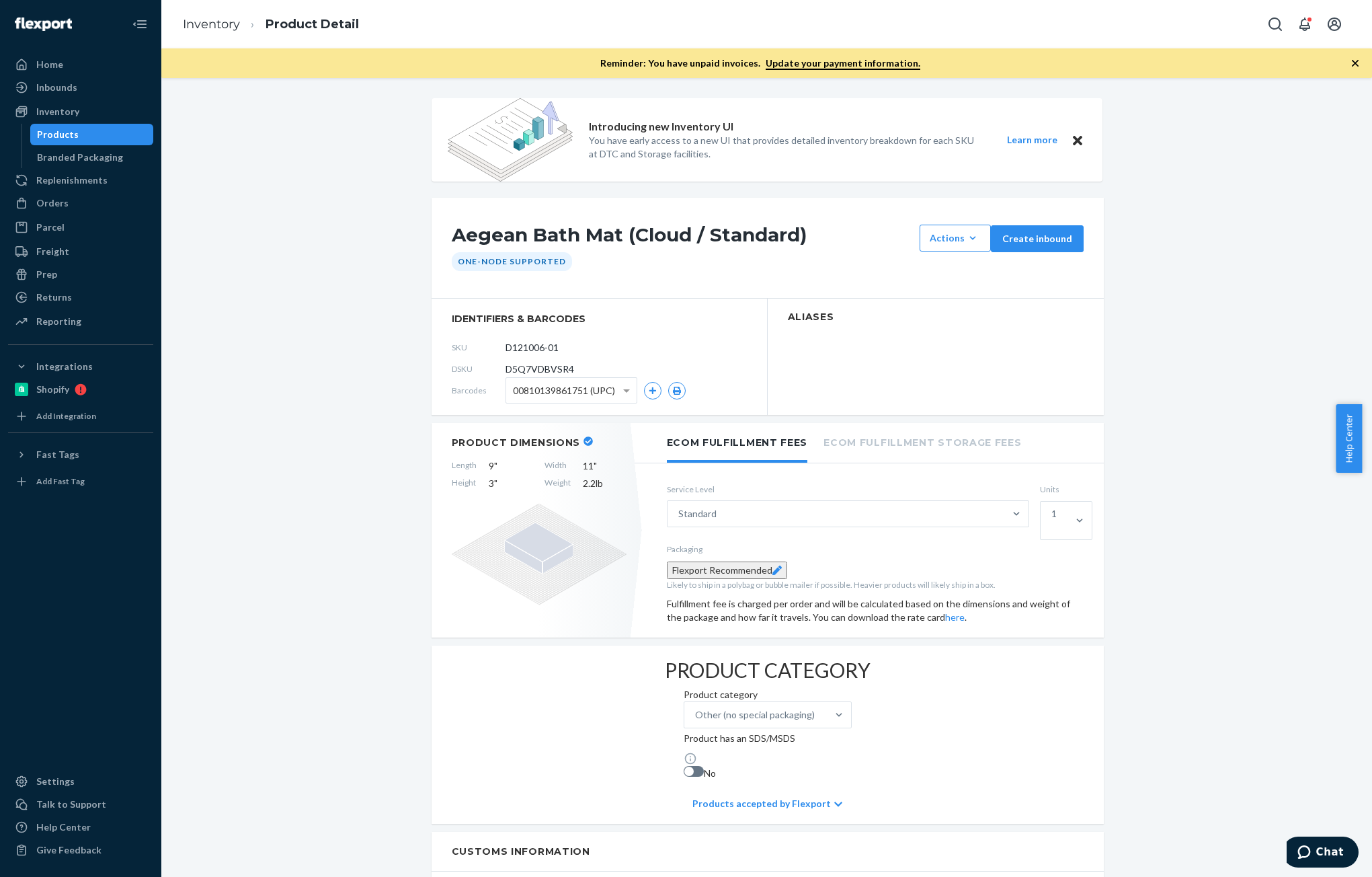
click at [539, 369] on span "D5Q7VDBVSR4" at bounding box center [540, 369] width 69 height 13
copy span "D5Q7VDBVSR4"
